Goal: Task Accomplishment & Management: Manage account settings

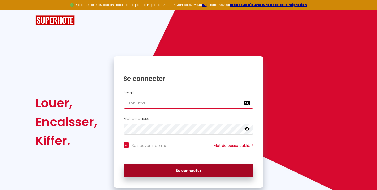
type input "[EMAIL_ADDRESS][DOMAIN_NAME]"
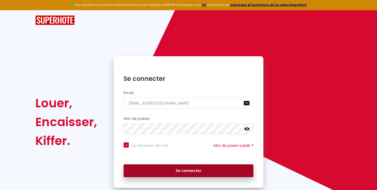
click at [186, 172] on button "Se connecter" at bounding box center [189, 170] width 130 height 13
checkbox input "true"
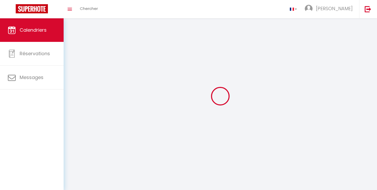
select select
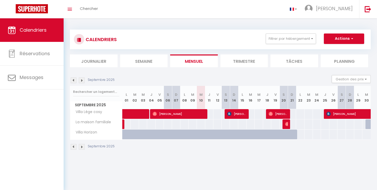
select select
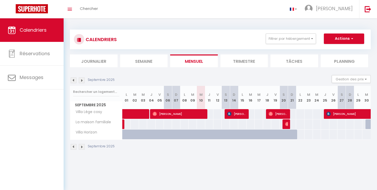
select select
click at [200, 114] on span "[PERSON_NAME]" at bounding box center [179, 114] width 53 height 10
select select "OK"
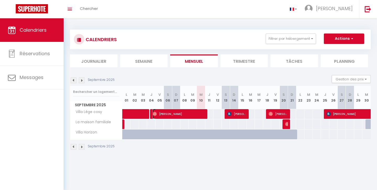
select select "0"
select select "1"
select select
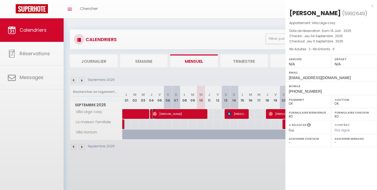
select select "46091"
select select "46968"
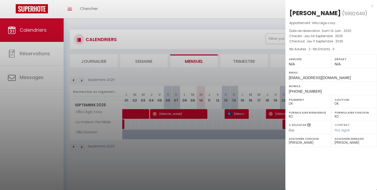
click at [200, 114] on div at bounding box center [188, 95] width 377 height 190
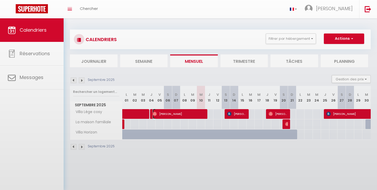
click at [200, 114] on span "[PERSON_NAME]" at bounding box center [179, 114] width 53 height 10
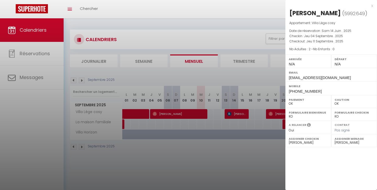
click at [200, 114] on div at bounding box center [188, 95] width 377 height 190
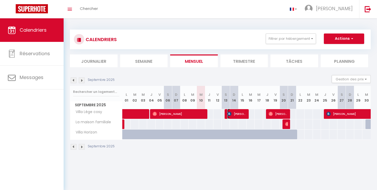
click at [236, 114] on span "[PERSON_NAME] de Zegwaart" at bounding box center [237, 114] width 20 height 10
select select "KO"
select select "46968"
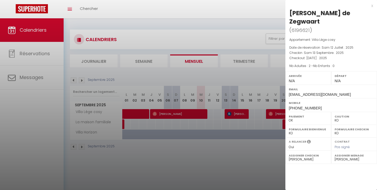
click at [236, 114] on div at bounding box center [188, 95] width 377 height 190
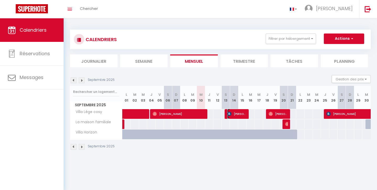
click at [236, 114] on span "[PERSON_NAME] de Zegwaart" at bounding box center [237, 114] width 20 height 10
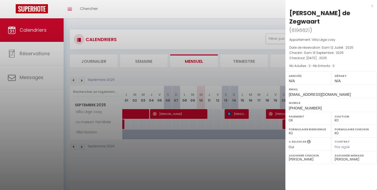
click at [236, 114] on div at bounding box center [188, 95] width 377 height 190
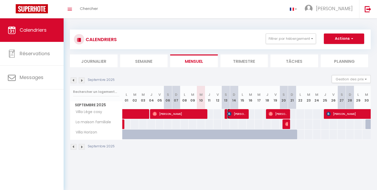
click at [236, 114] on span "[PERSON_NAME] de Zegwaart" at bounding box center [237, 114] width 20 height 10
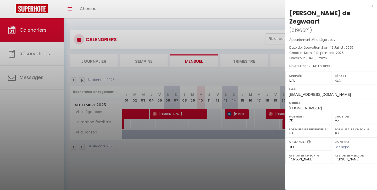
click at [236, 114] on div at bounding box center [188, 95] width 377 height 190
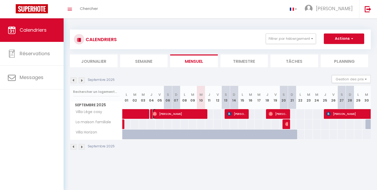
click at [197, 116] on span "[PERSON_NAME]" at bounding box center [179, 114] width 53 height 10
select select "OK"
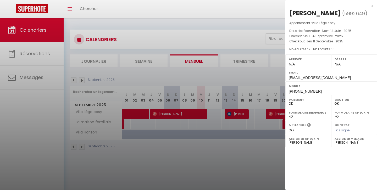
click at [197, 116] on div at bounding box center [188, 95] width 377 height 190
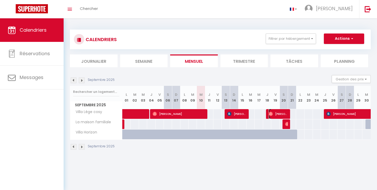
click at [278, 113] on span "[PERSON_NAME]" at bounding box center [279, 114] width 20 height 10
select select "46968"
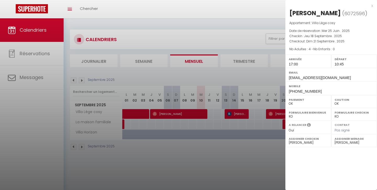
click at [277, 113] on div at bounding box center [188, 95] width 377 height 190
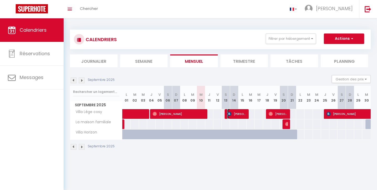
click at [236, 113] on span "[PERSON_NAME] de Zegwaart" at bounding box center [237, 114] width 20 height 10
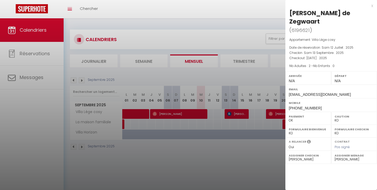
click at [236, 113] on div at bounding box center [188, 95] width 377 height 190
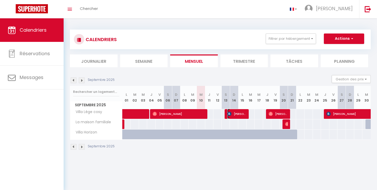
click at [237, 115] on span "[PERSON_NAME] de Zegwaart" at bounding box center [237, 114] width 20 height 10
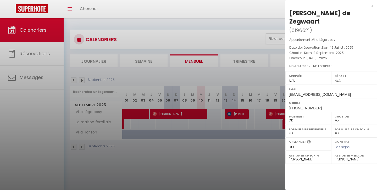
click at [237, 115] on div at bounding box center [188, 95] width 377 height 190
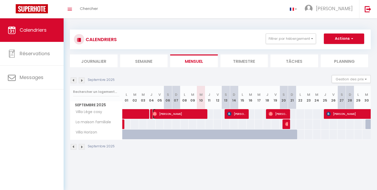
click at [187, 115] on span "[PERSON_NAME]" at bounding box center [179, 114] width 53 height 10
select select "OK"
select select "46091"
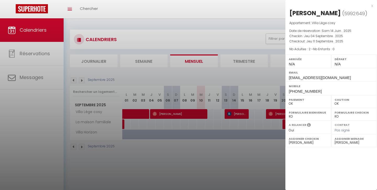
click at [187, 115] on div at bounding box center [188, 95] width 377 height 190
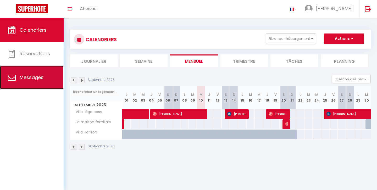
click at [35, 77] on span "Messages" at bounding box center [32, 77] width 24 height 7
select select "message"
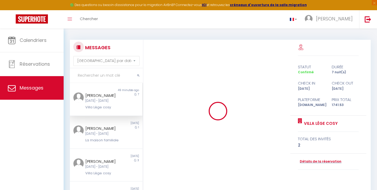
scroll to position [3990, 0]
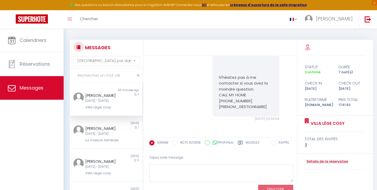
click at [97, 99] on div "[DATE] - [DATE]" at bounding box center [102, 100] width 35 height 5
click at [101, 102] on div "[DATE] - [DATE]" at bounding box center [102, 100] width 35 height 5
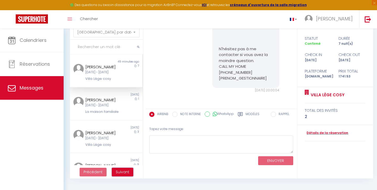
click at [121, 170] on span "Suivant" at bounding box center [123, 171] width 14 height 5
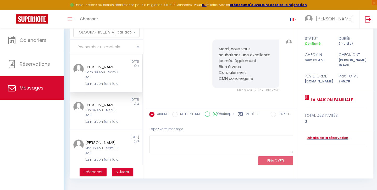
scroll to position [1251, 0]
click at [121, 171] on span "Suivant" at bounding box center [123, 171] width 14 height 5
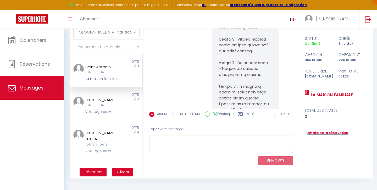
scroll to position [3048, 0]
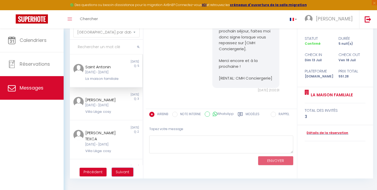
click at [121, 171] on span "Suivant" at bounding box center [123, 171] width 14 height 5
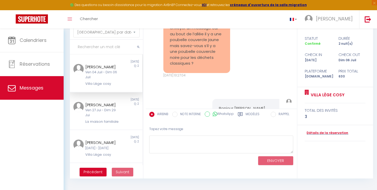
scroll to position [5639, 0]
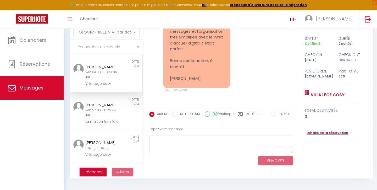
click at [99, 172] on span "Précédent" at bounding box center [92, 171] width 19 height 5
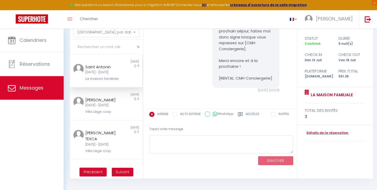
click at [99, 172] on span "Précédent" at bounding box center [92, 171] width 19 height 5
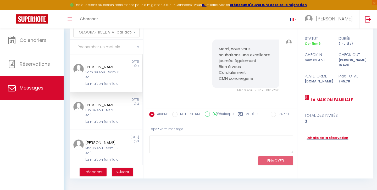
scroll to position [1251, 0]
click at [99, 172] on span "Précédent" at bounding box center [92, 171] width 19 height 5
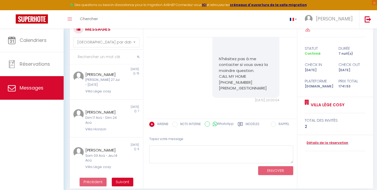
scroll to position [29, 0]
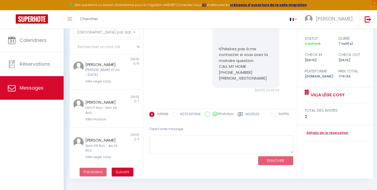
click at [120, 171] on span "Suivant" at bounding box center [123, 171] width 14 height 5
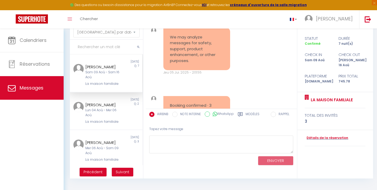
scroll to position [0, 0]
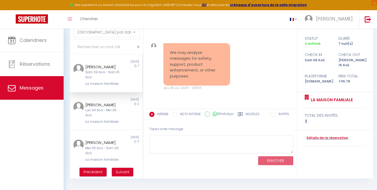
click at [94, 173] on span "Précédent" at bounding box center [92, 171] width 19 height 5
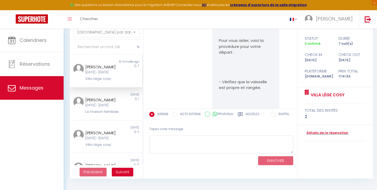
scroll to position [3990, 0]
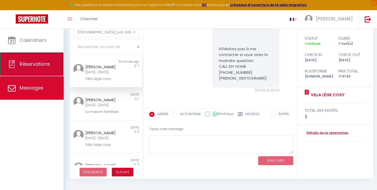
click at [34, 67] on span "Réservations" at bounding box center [35, 64] width 30 height 7
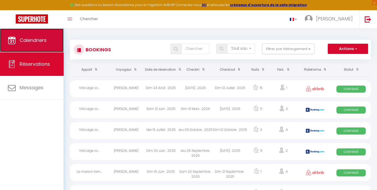
click at [40, 41] on span "Calendriers" at bounding box center [33, 40] width 27 height 7
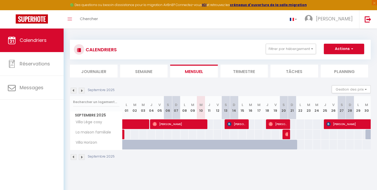
scroll to position [0, 0]
